Goal: Information Seeking & Learning: Check status

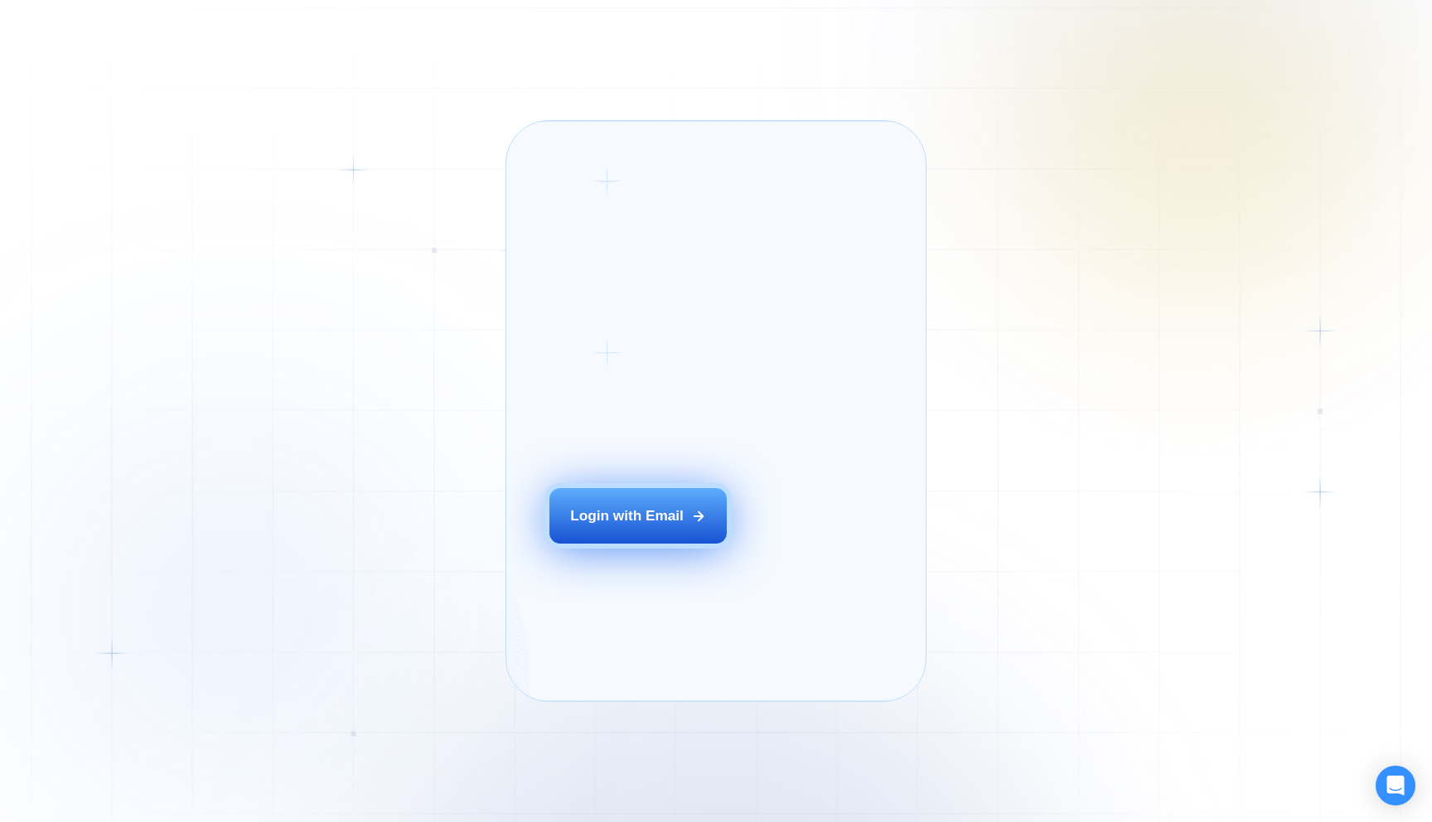
click at [639, 526] on div "Login with Email" at bounding box center [627, 516] width 114 height 20
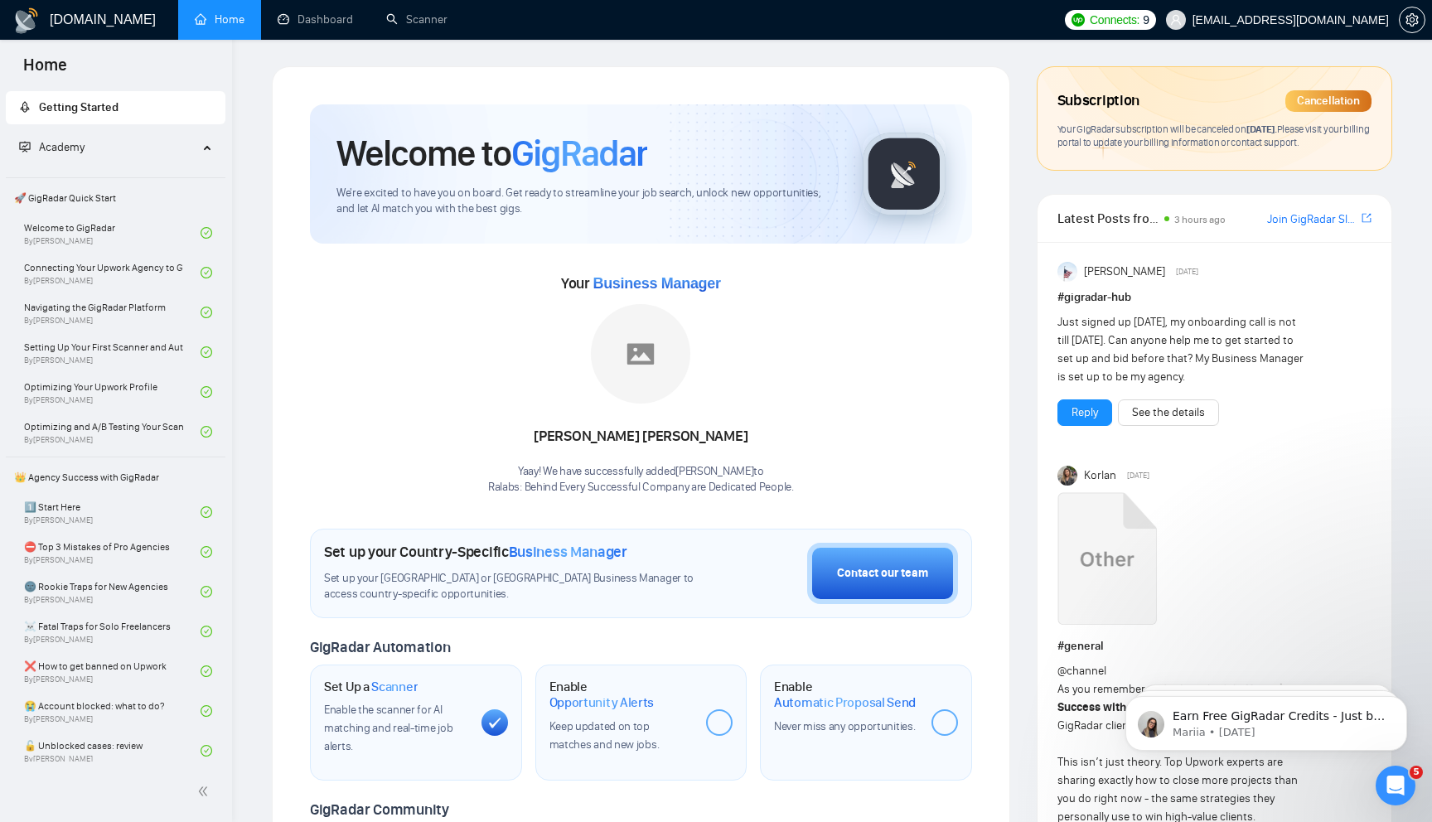
click at [1139, 23] on span "Connects:" at bounding box center [1115, 20] width 50 height 18
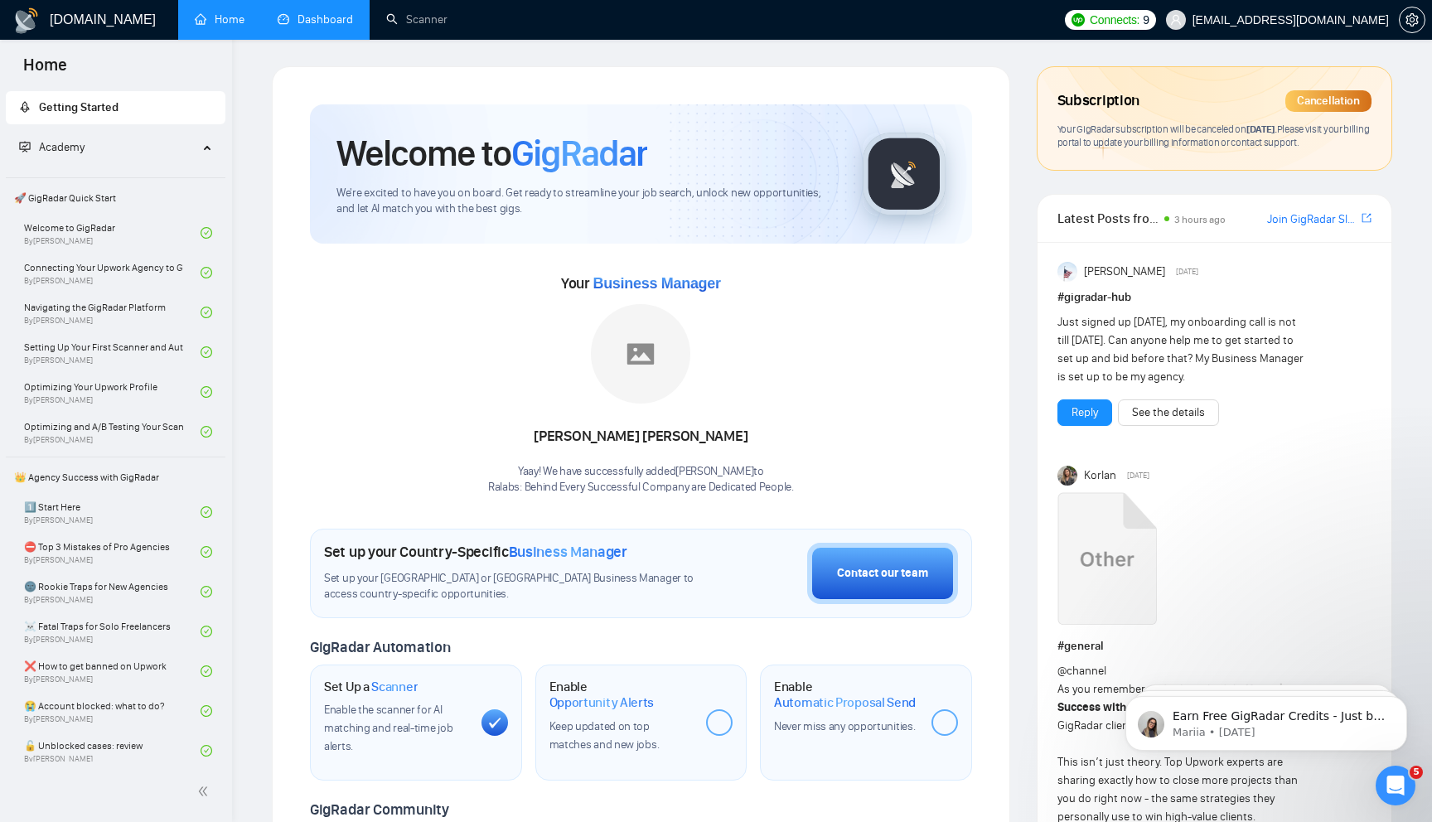
click at [334, 18] on link "Dashboard" at bounding box center [315, 19] width 75 height 14
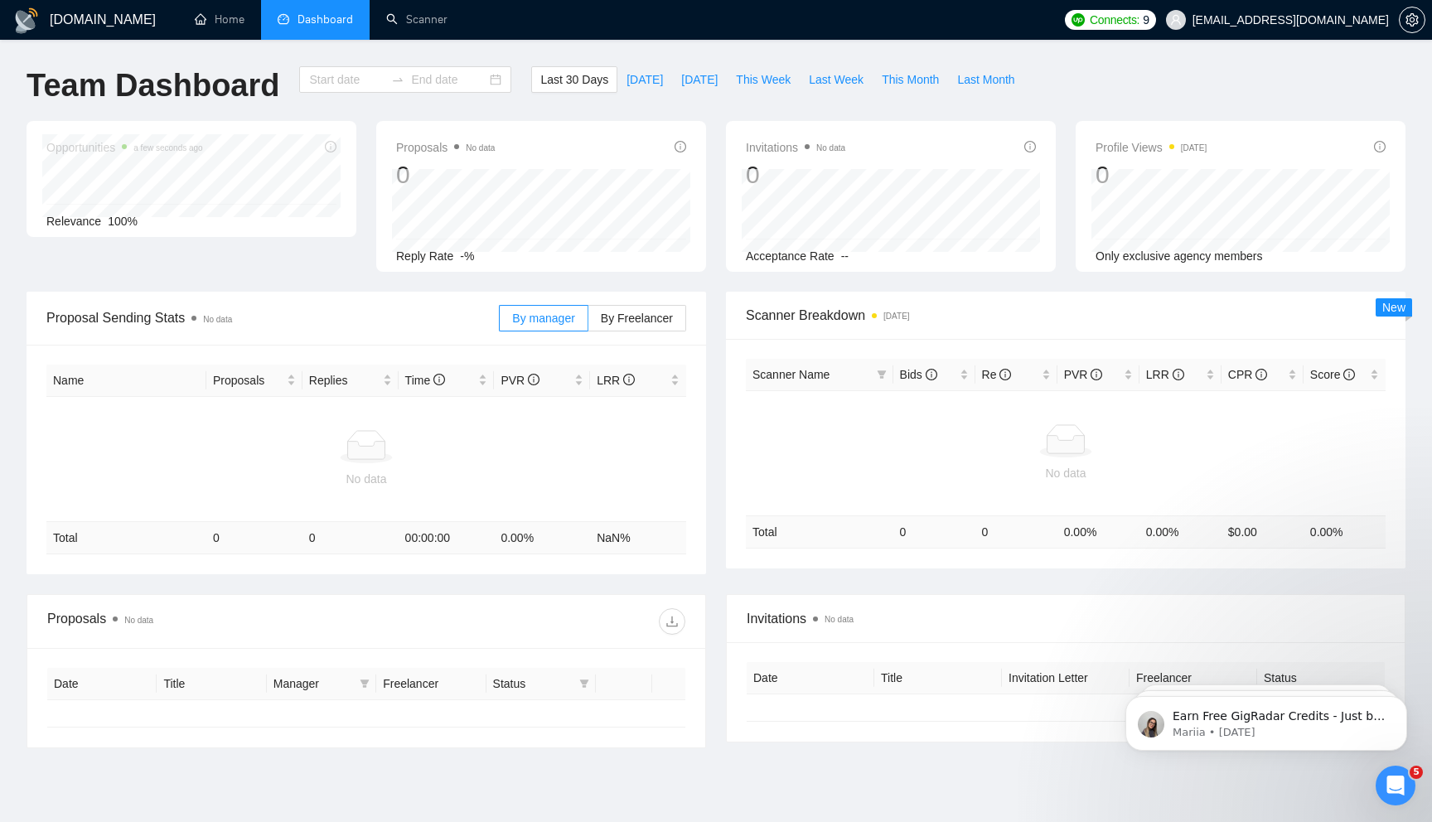
type input "[DATE]"
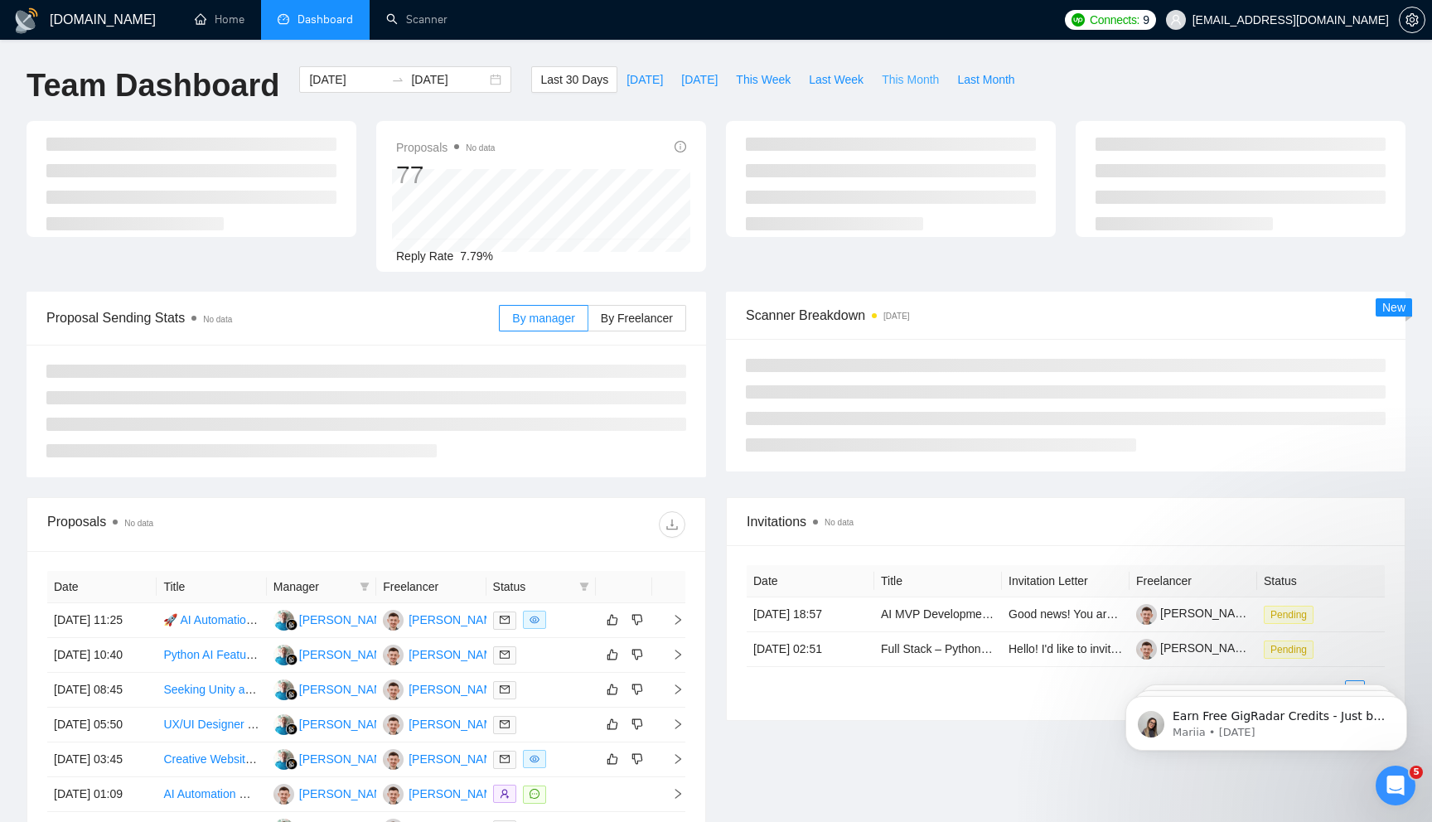
click at [936, 70] on span "This Month" at bounding box center [910, 79] width 57 height 18
type input "[DATE]"
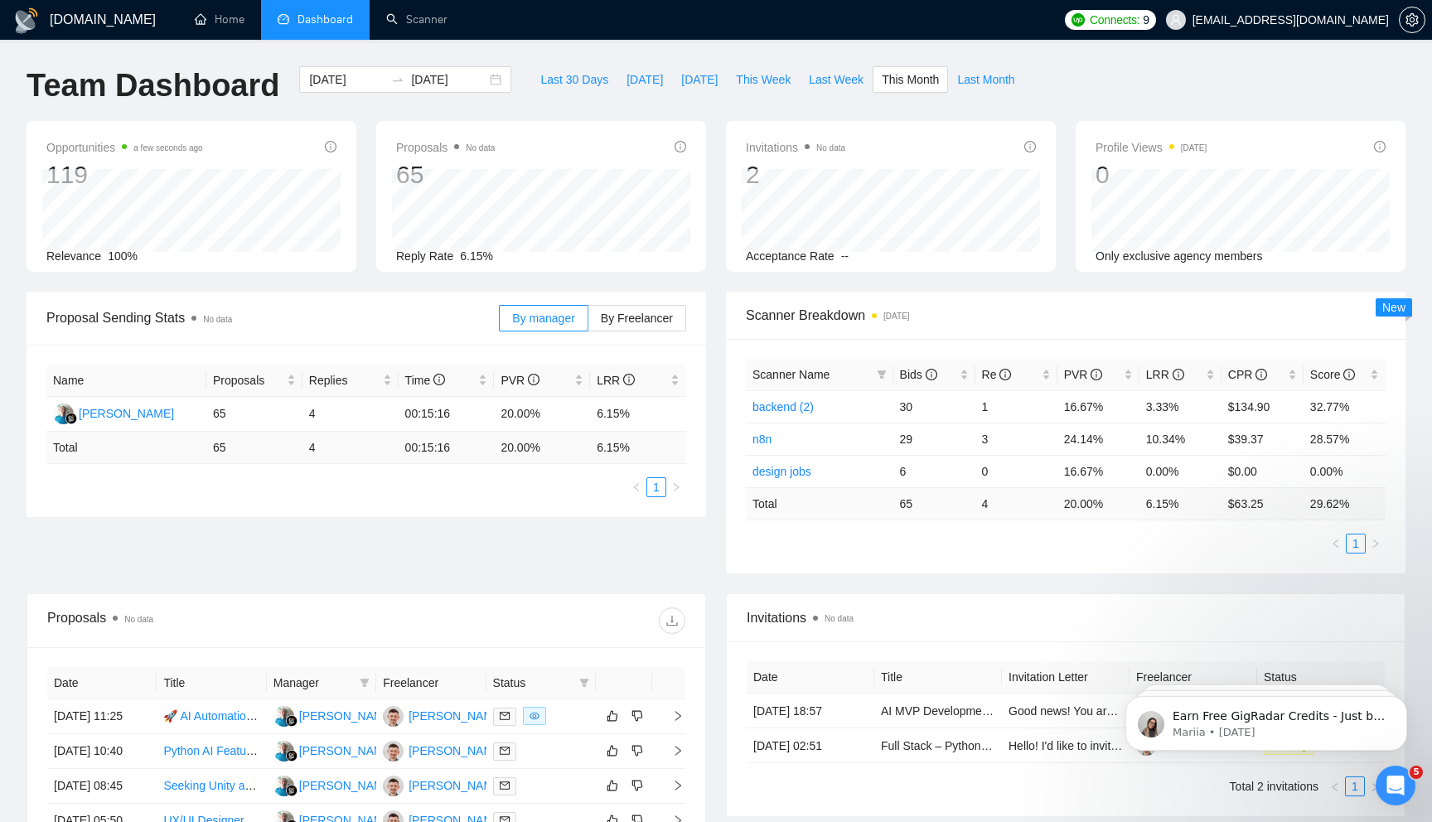
click at [677, 40] on div "[DOMAIN_NAME] Home Dashboard Scanner Connects: 9 [EMAIL_ADDRESS][DOMAIN_NAME] T…" at bounding box center [716, 624] width 1432 height 1249
click at [994, 79] on span "Last Month" at bounding box center [985, 79] width 57 height 18
type input "[DATE]"
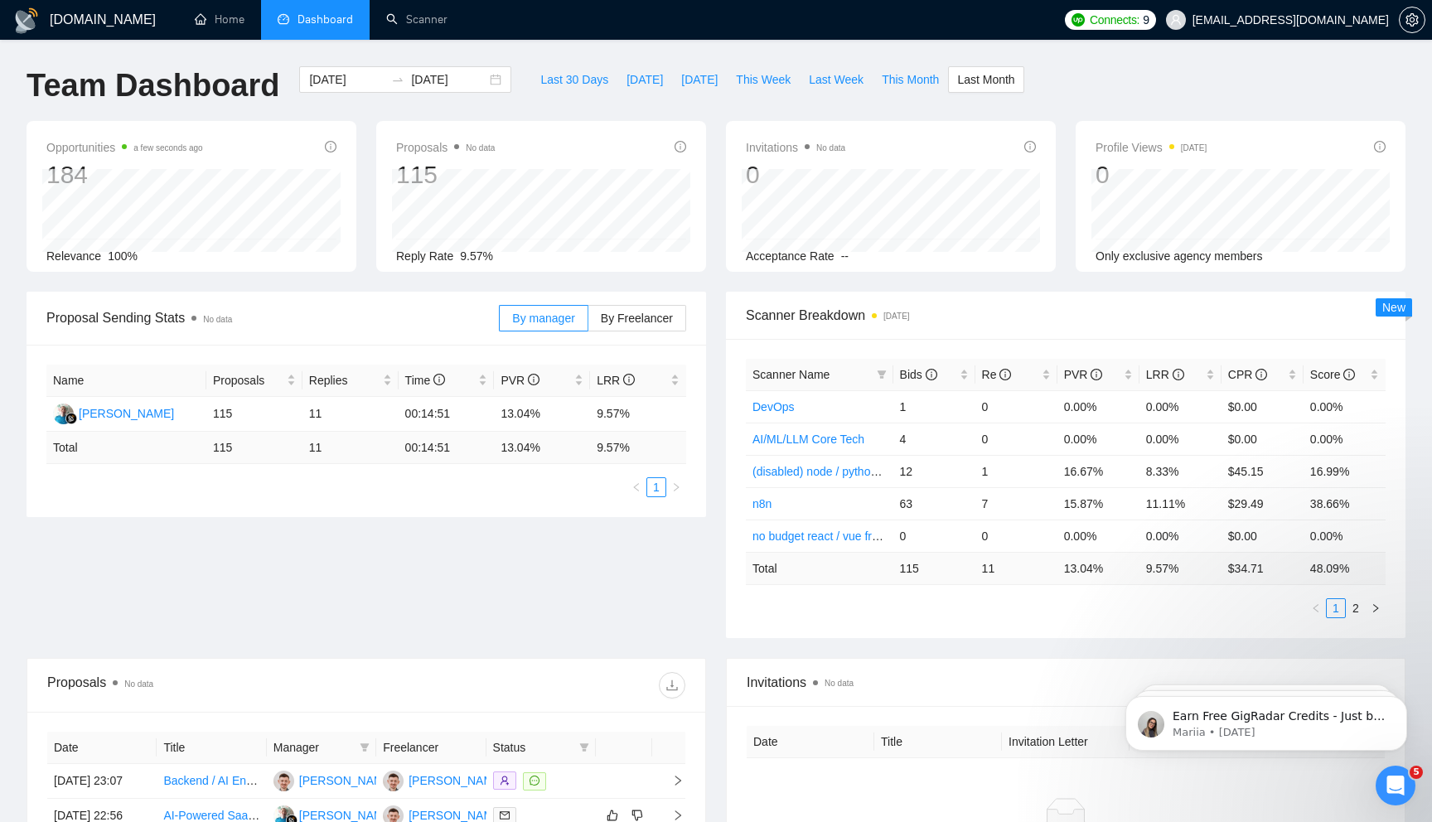
click at [717, 17] on ul "Home Dashboard Scanner" at bounding box center [613, 20] width 883 height 40
click at [908, 373] on span "Bids" at bounding box center [918, 374] width 37 height 13
click at [897, 77] on span "This Month" at bounding box center [910, 79] width 57 height 18
type input "[DATE]"
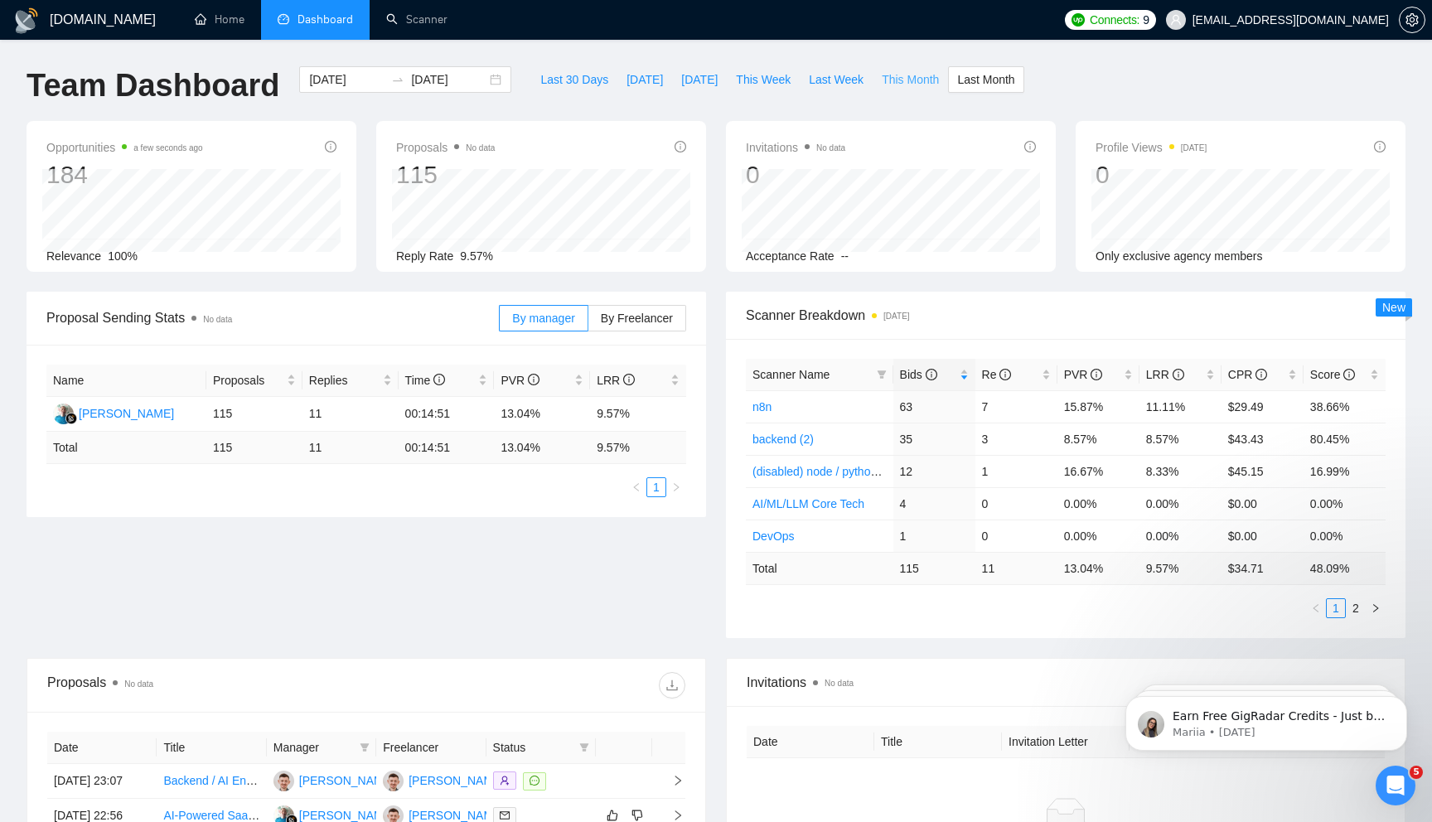
type input "[DATE]"
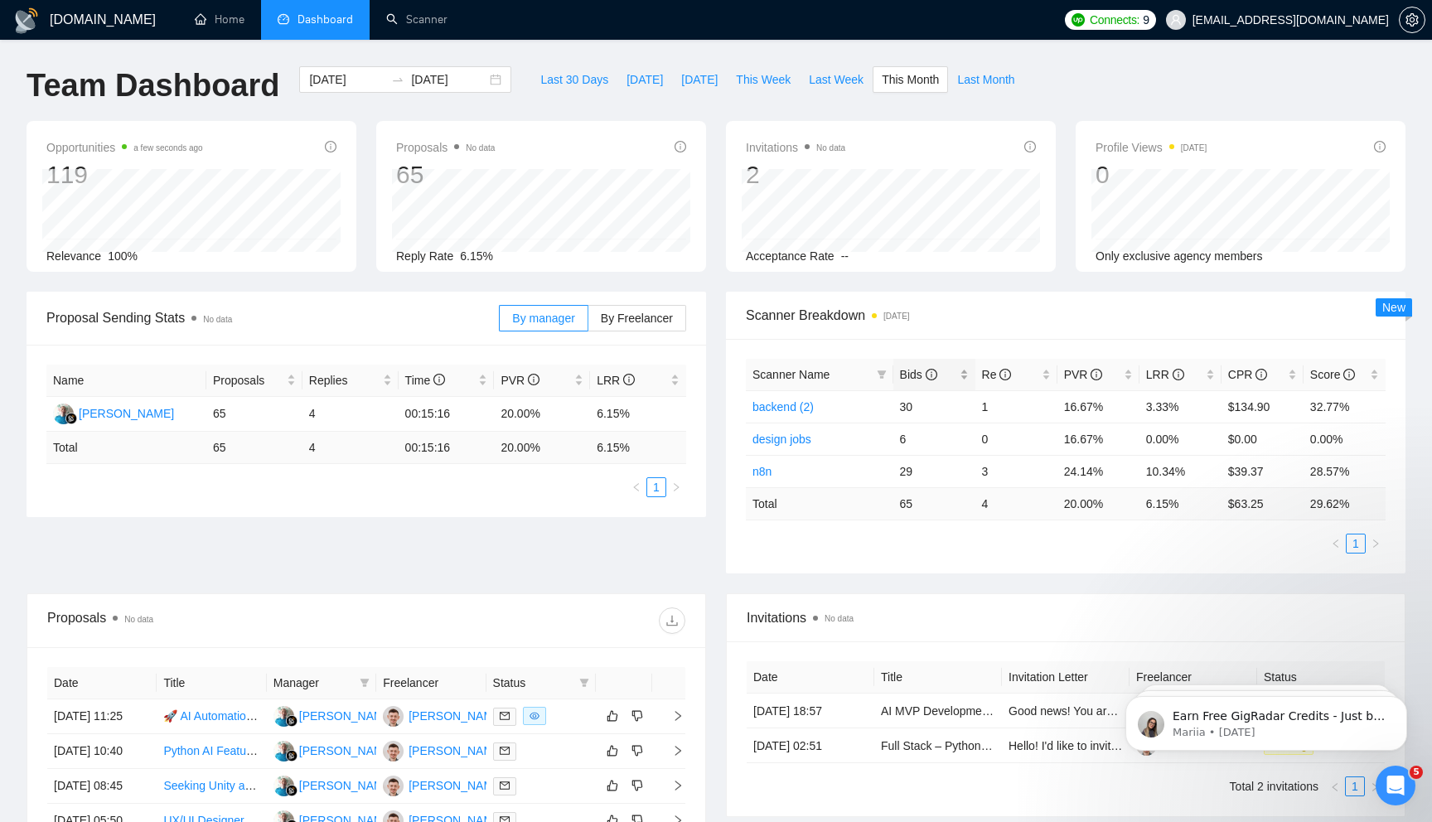
click at [911, 368] on span "Bids" at bounding box center [918, 374] width 37 height 13
click at [791, 375] on span "Scanner Name" at bounding box center [790, 374] width 77 height 13
click at [800, 373] on span "Scanner Name" at bounding box center [790, 374] width 77 height 13
click at [900, 375] on div "Bids" at bounding box center [934, 374] width 69 height 18
click at [978, 85] on span "Last Month" at bounding box center [985, 79] width 57 height 18
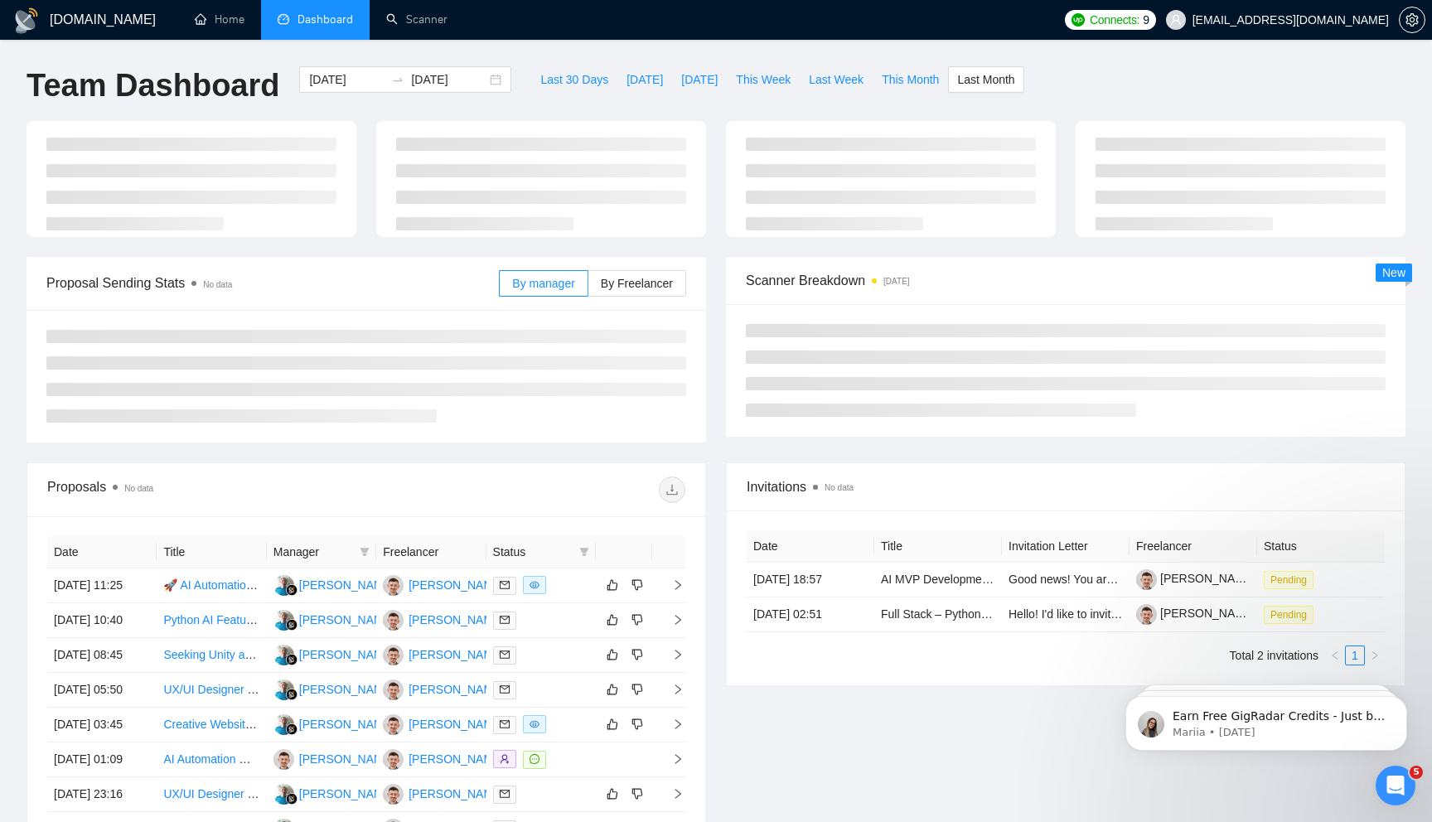
type input "[DATE]"
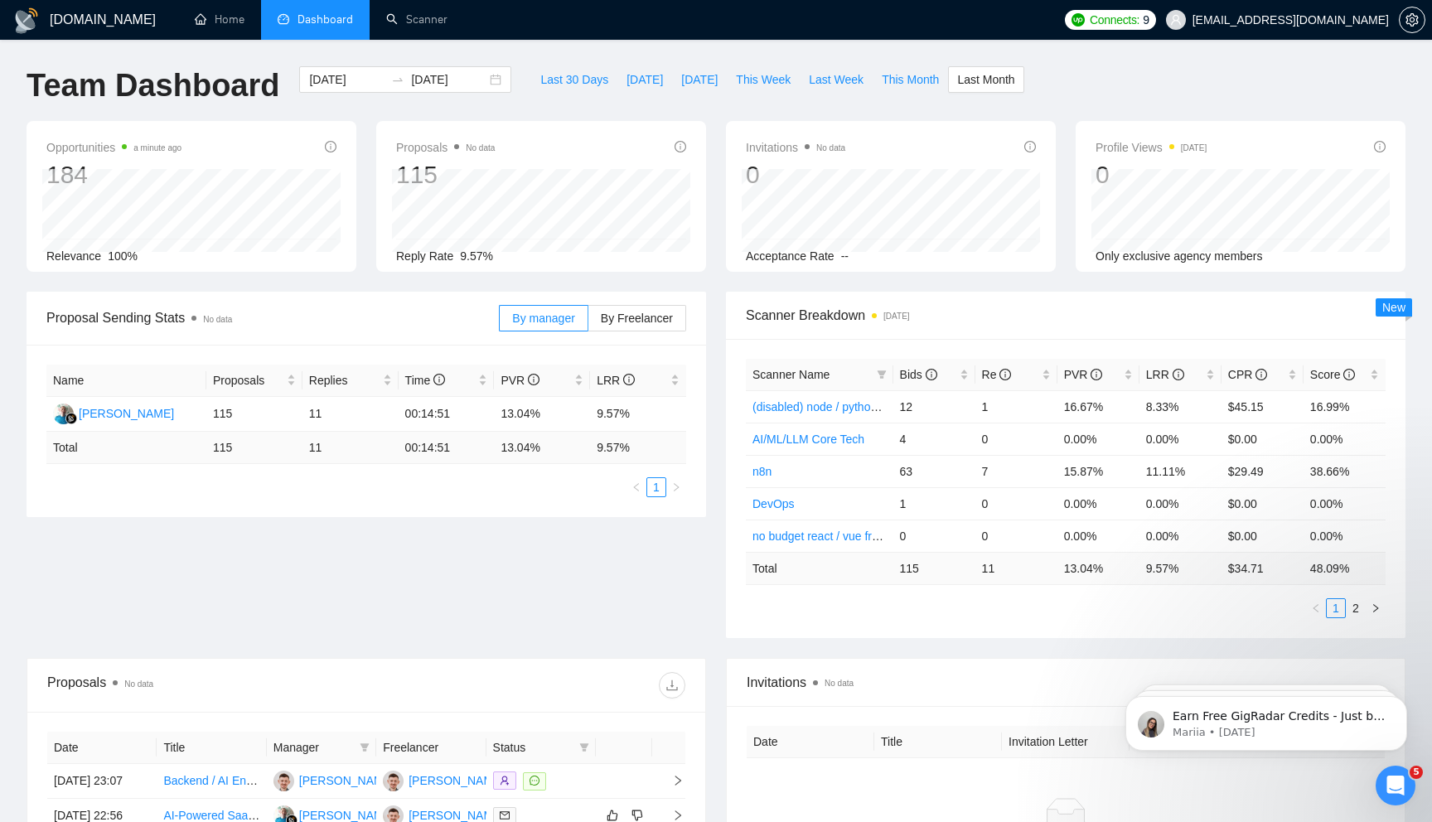
click at [842, 375] on span "Scanner Name" at bounding box center [811, 374] width 118 height 18
click at [906, 375] on span "Bids" at bounding box center [918, 374] width 37 height 13
click at [930, 375] on icon "info-circle" at bounding box center [932, 375] width 12 height 12
click at [331, 276] on div "Opportunities a minute ago 184 Relevance 100% Proposals No data 115 Reply Rate …" at bounding box center [716, 206] width 1399 height 171
click at [568, 14] on ul "Home Dashboard Scanner" at bounding box center [613, 20] width 883 height 40
